Goal: Check status: Check status

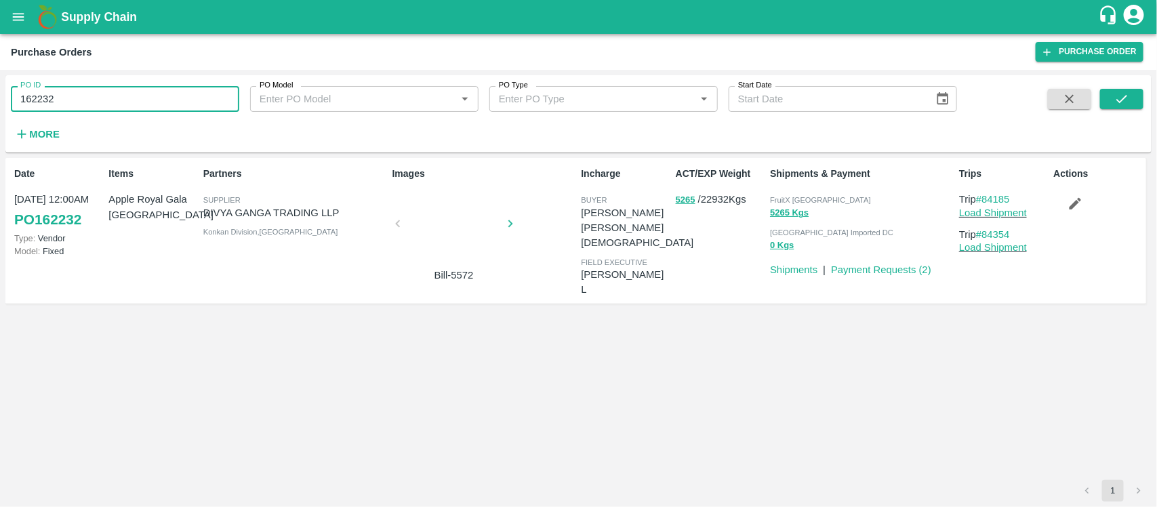
click at [102, 94] on input "162232" at bounding box center [125, 99] width 228 height 26
paste input "text"
click at [1120, 98] on icon "submit" at bounding box center [1121, 98] width 15 height 15
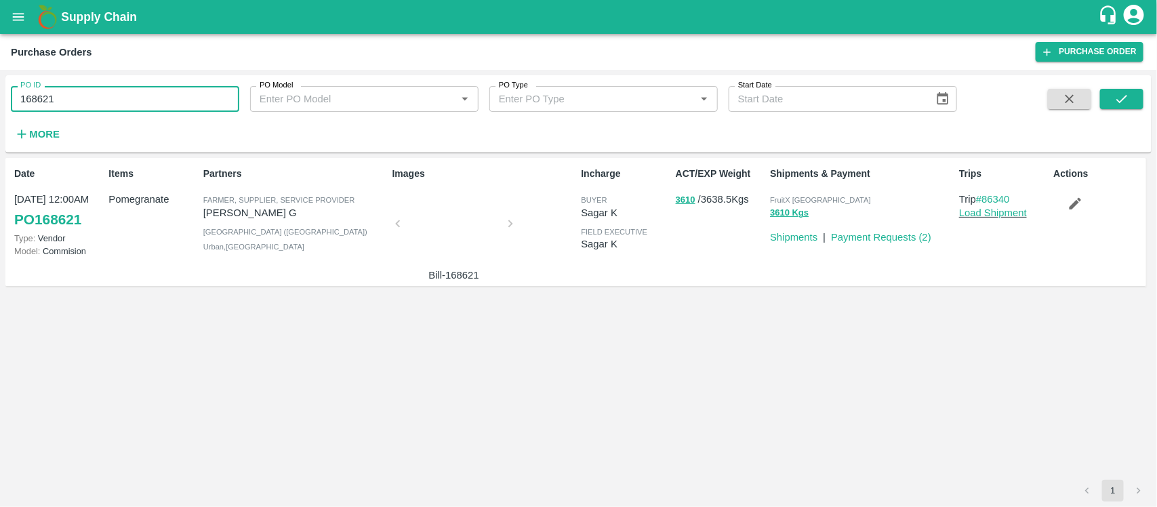
click at [149, 95] on input "168621" at bounding box center [125, 99] width 228 height 26
paste input "text"
click at [1120, 90] on button "submit" at bounding box center [1121, 99] width 43 height 20
click at [72, 89] on input "168529" at bounding box center [125, 99] width 228 height 26
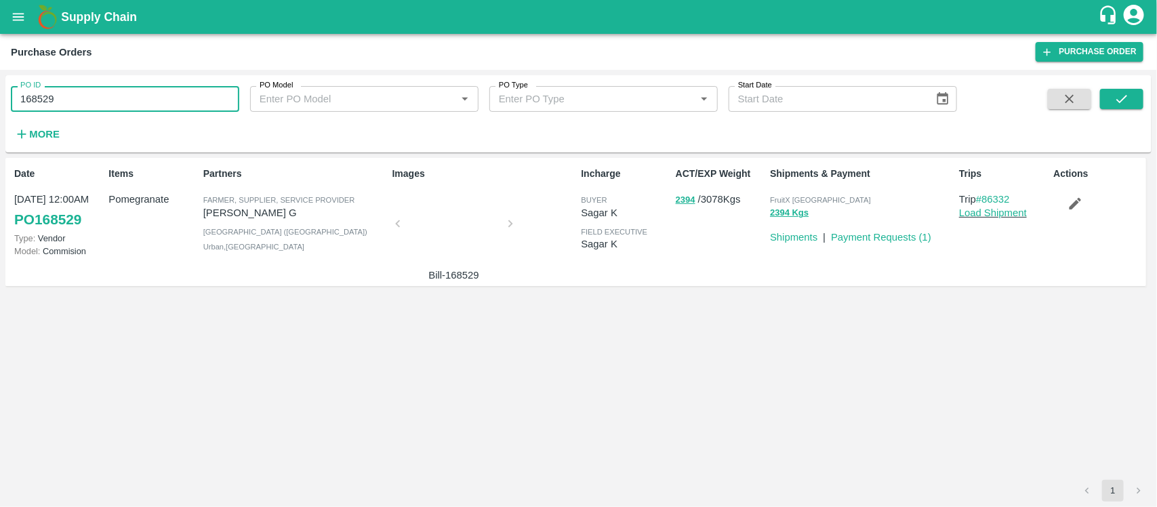
click at [72, 89] on input "168529" at bounding box center [125, 99] width 228 height 26
paste input "text"
click at [1116, 103] on icon "submit" at bounding box center [1121, 98] width 15 height 15
click at [167, 95] on input "167490" at bounding box center [125, 99] width 228 height 26
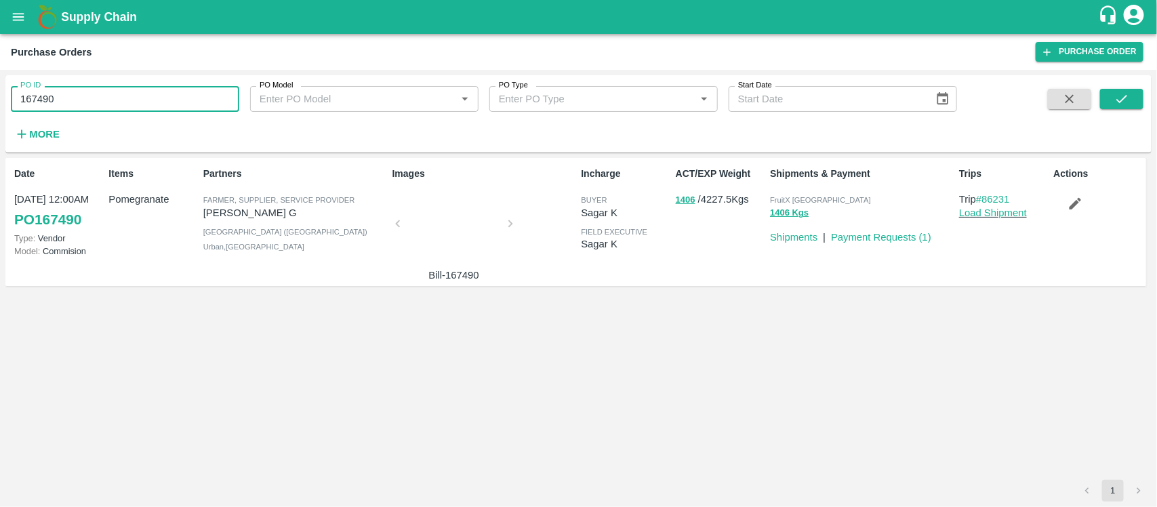
paste input "text"
type input "167459"
click at [1120, 93] on icon "submit" at bounding box center [1121, 98] width 15 height 15
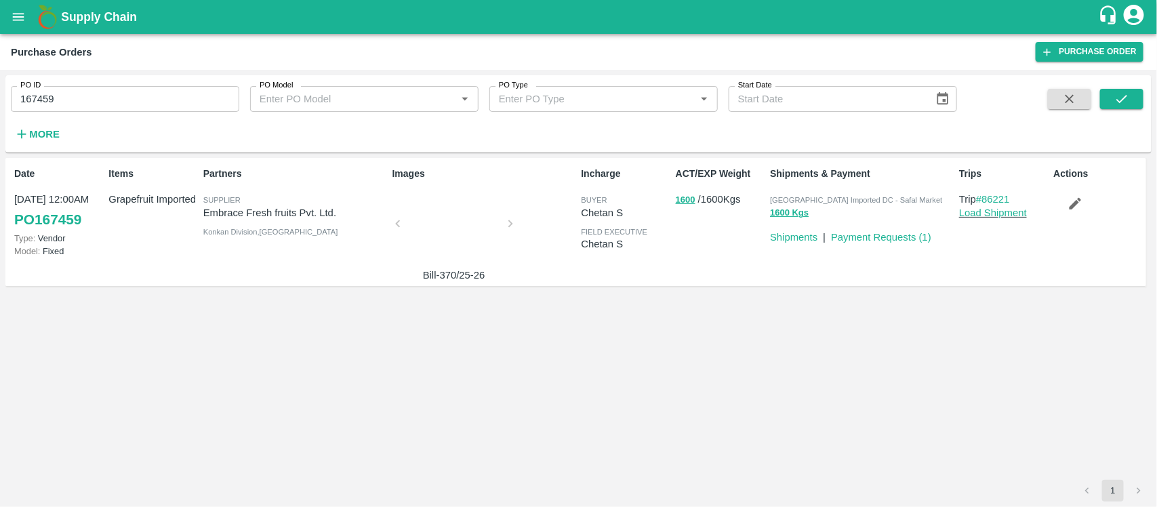
click at [851, 200] on span "[GEOGRAPHIC_DATA] Imported DC - Safal Market" at bounding box center [856, 200] width 172 height 8
copy p "Bangalore Imported DC - Safal Market 1600 Kgs"
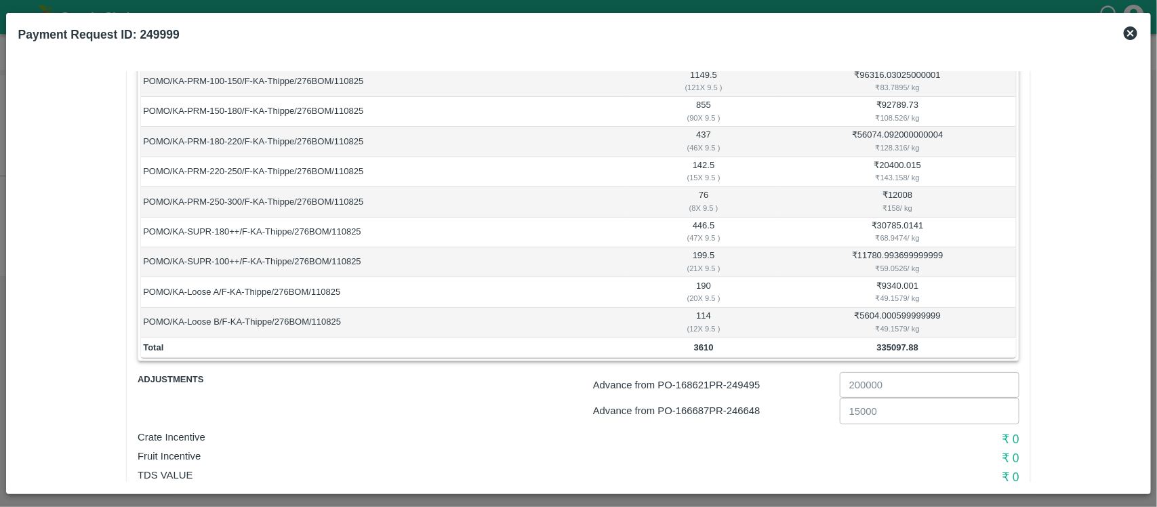
scroll to position [41, 0]
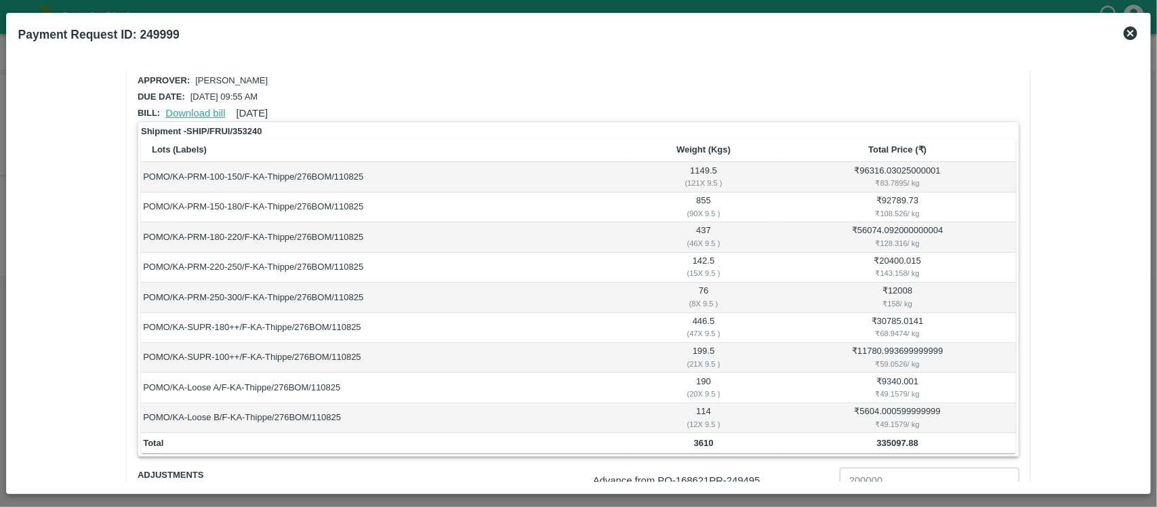
click at [185, 110] on link "Download bill" at bounding box center [195, 113] width 60 height 11
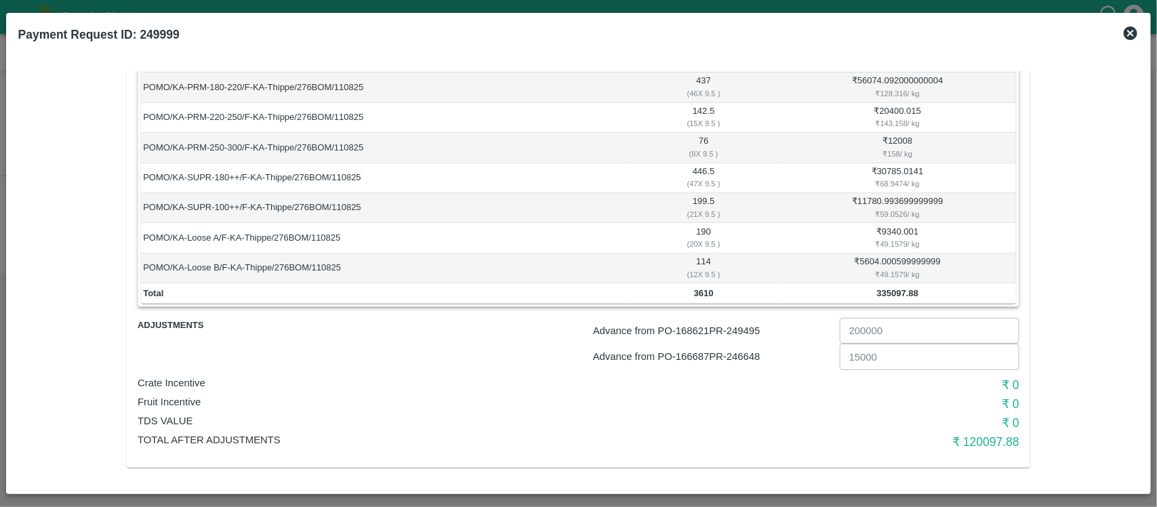
click at [754, 326] on p "Advance from PO- 168621 PR- 249495" at bounding box center [713, 330] width 241 height 15
copy p "249495"
click at [750, 357] on p "Advance from PO- 166687 PR- 246648" at bounding box center [713, 356] width 241 height 15
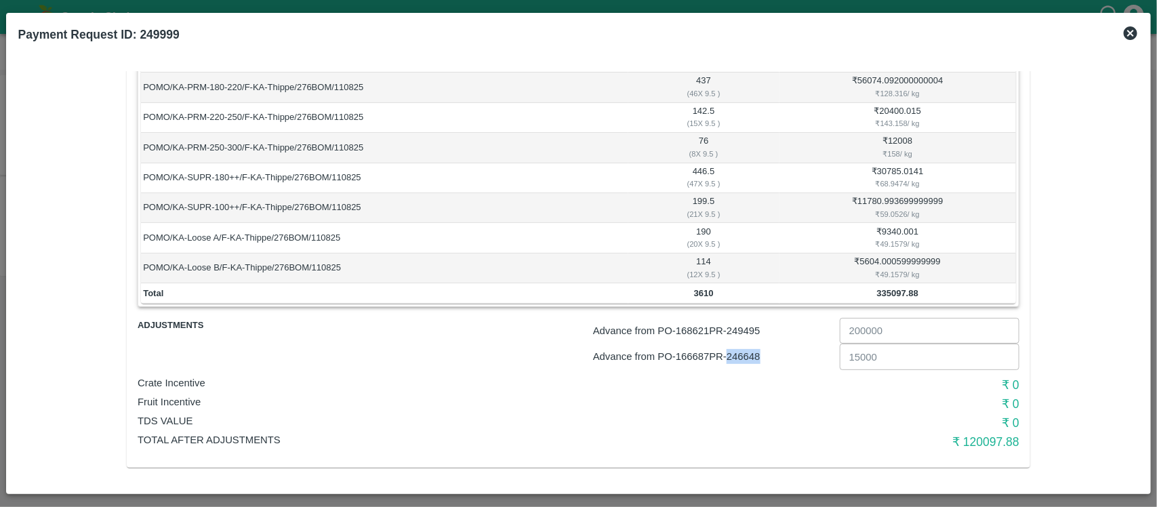
copy p "246648"
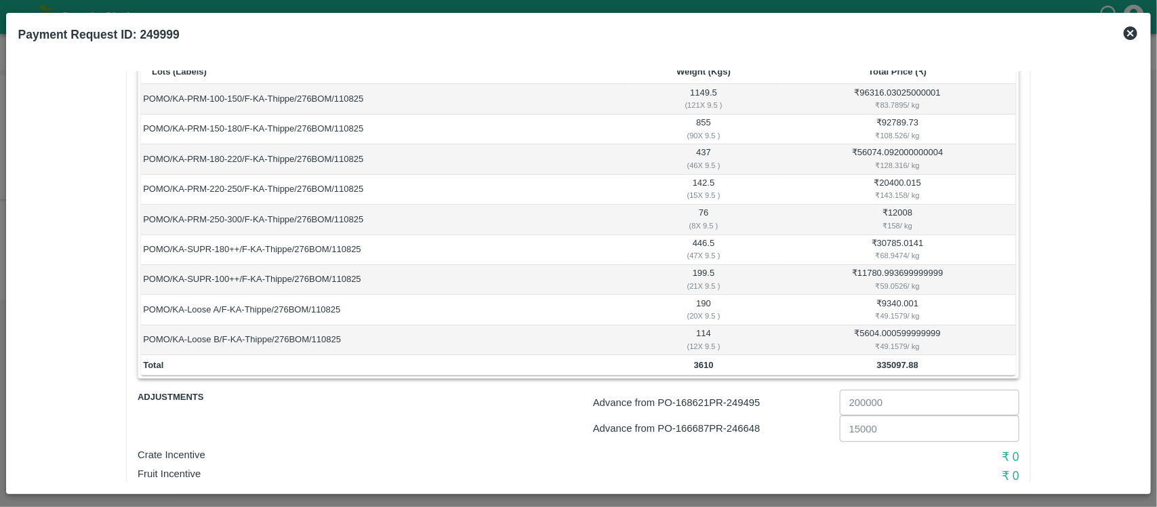
scroll to position [191, 0]
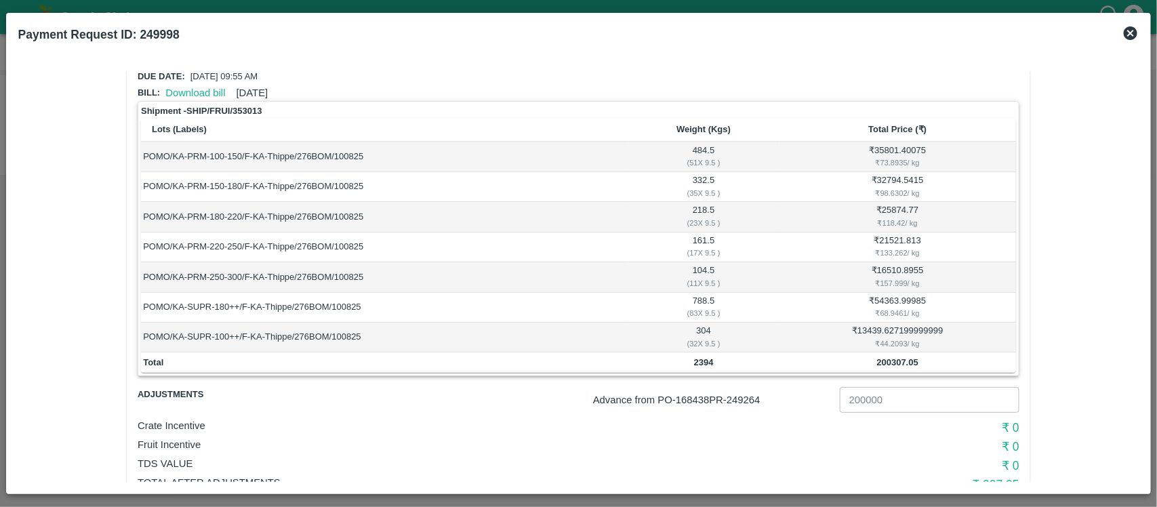
scroll to position [105, 0]
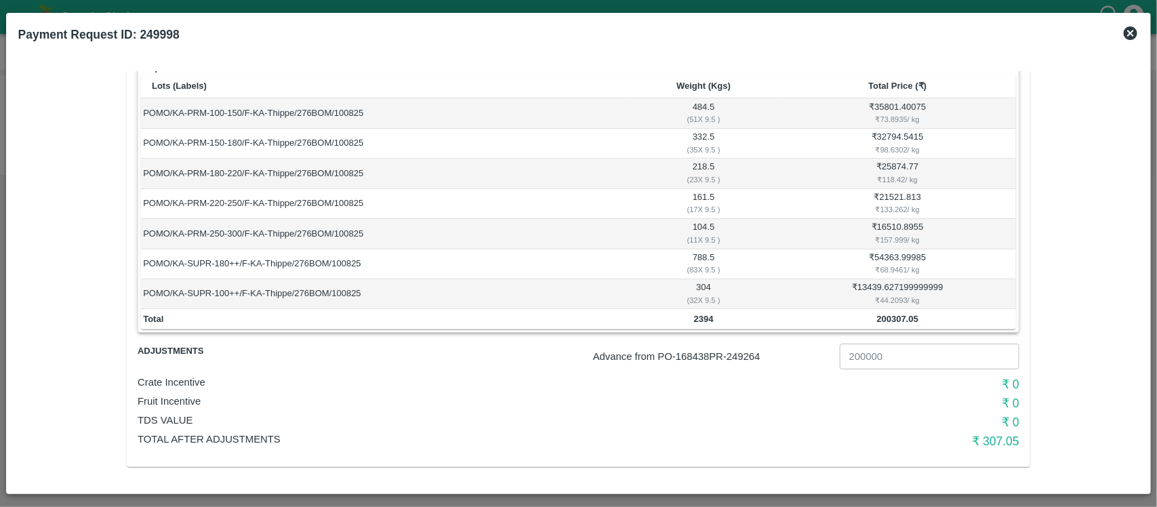
click at [734, 354] on p "Advance from PO- 168438 PR- 249264" at bounding box center [713, 356] width 241 height 15
copy p "249264"
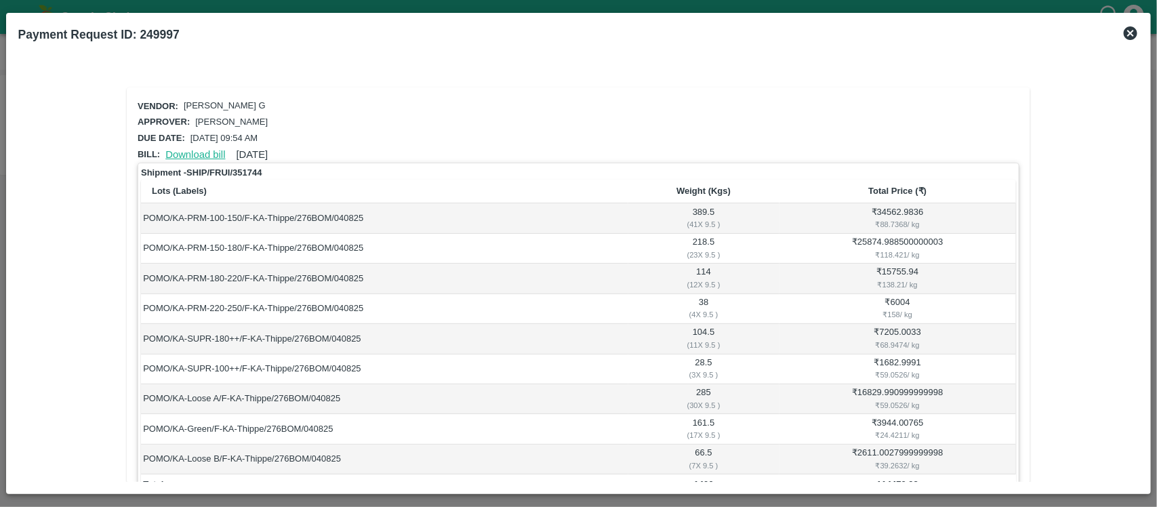
click at [211, 152] on link "Download bill" at bounding box center [195, 154] width 60 height 11
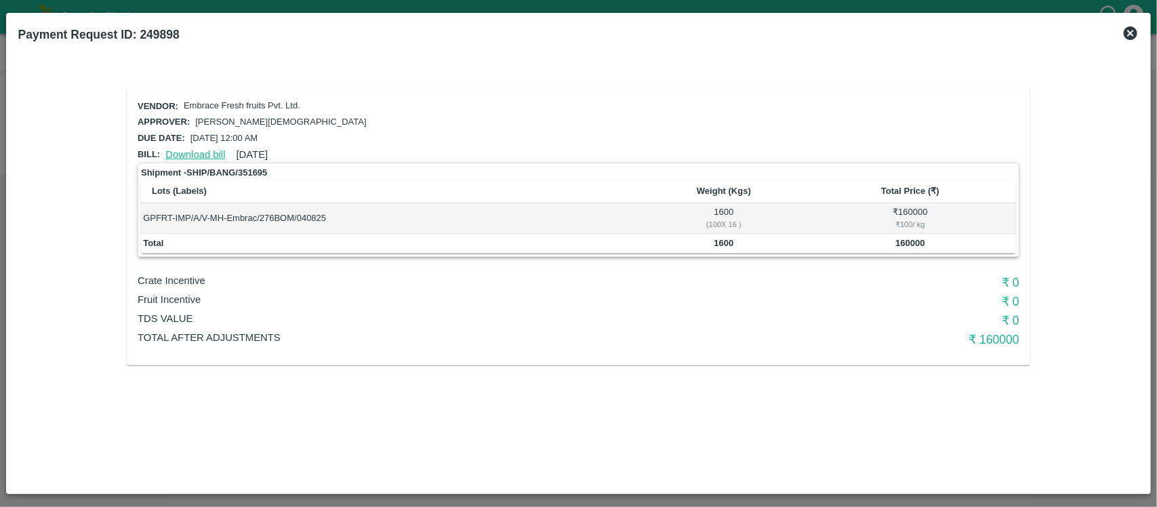
click at [183, 154] on link "Download bill" at bounding box center [195, 154] width 60 height 11
